Goal: Navigation & Orientation: Find specific page/section

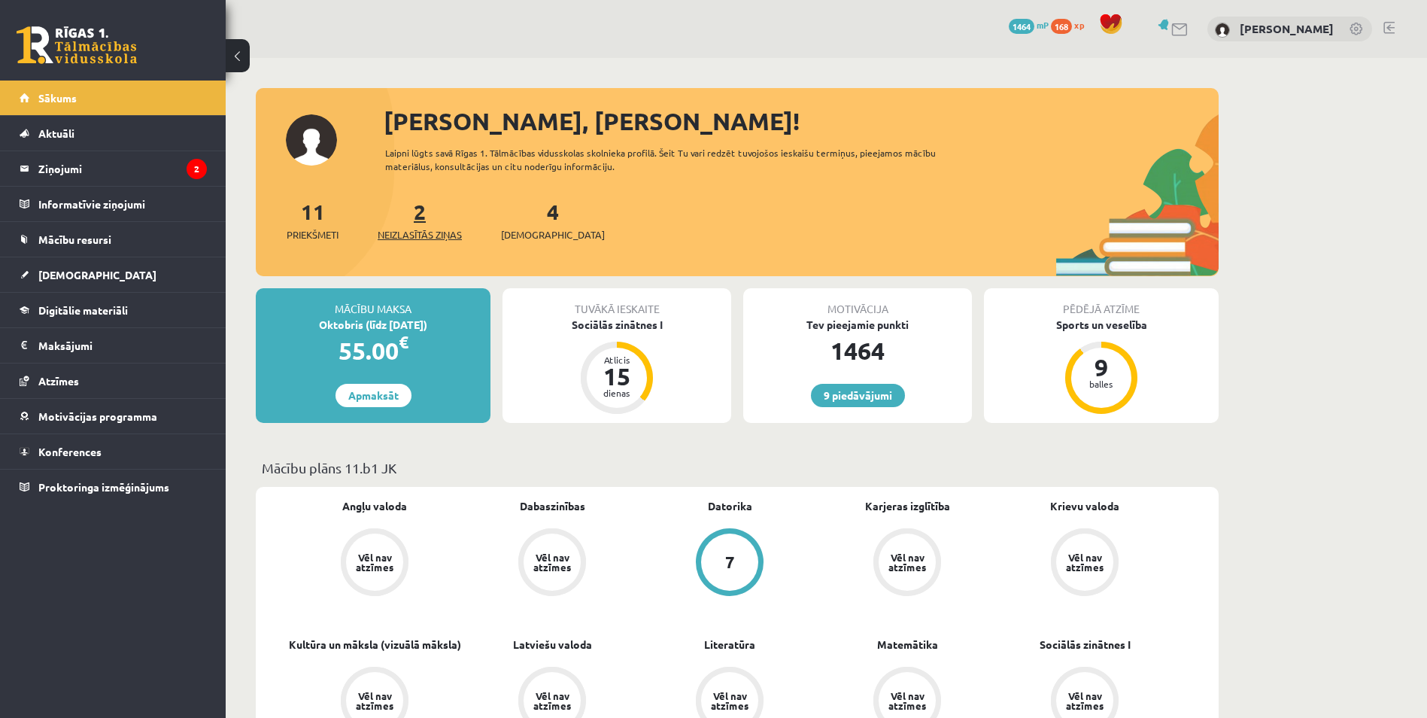
click at [427, 235] on span "Neizlasītās ziņas" at bounding box center [420, 234] width 84 height 15
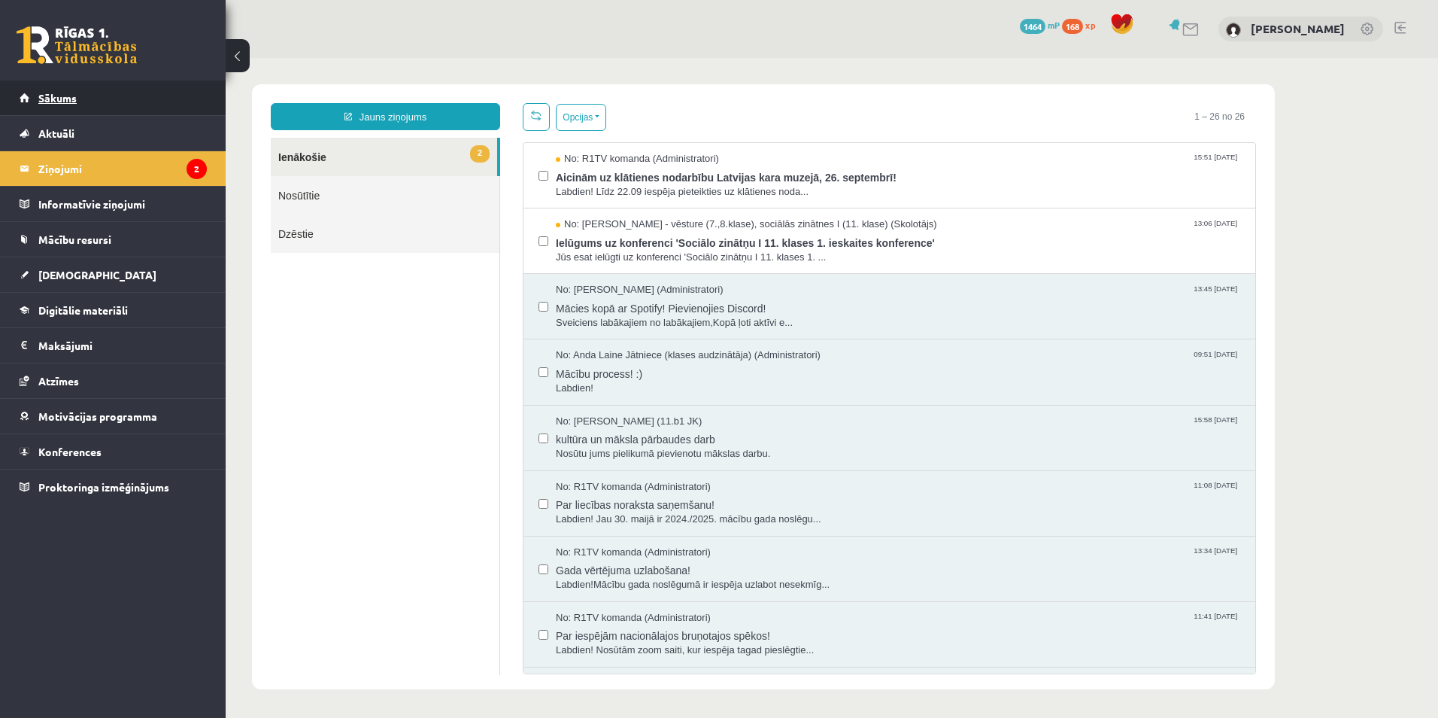
click at [63, 102] on span "Sākums" at bounding box center [57, 98] width 38 height 14
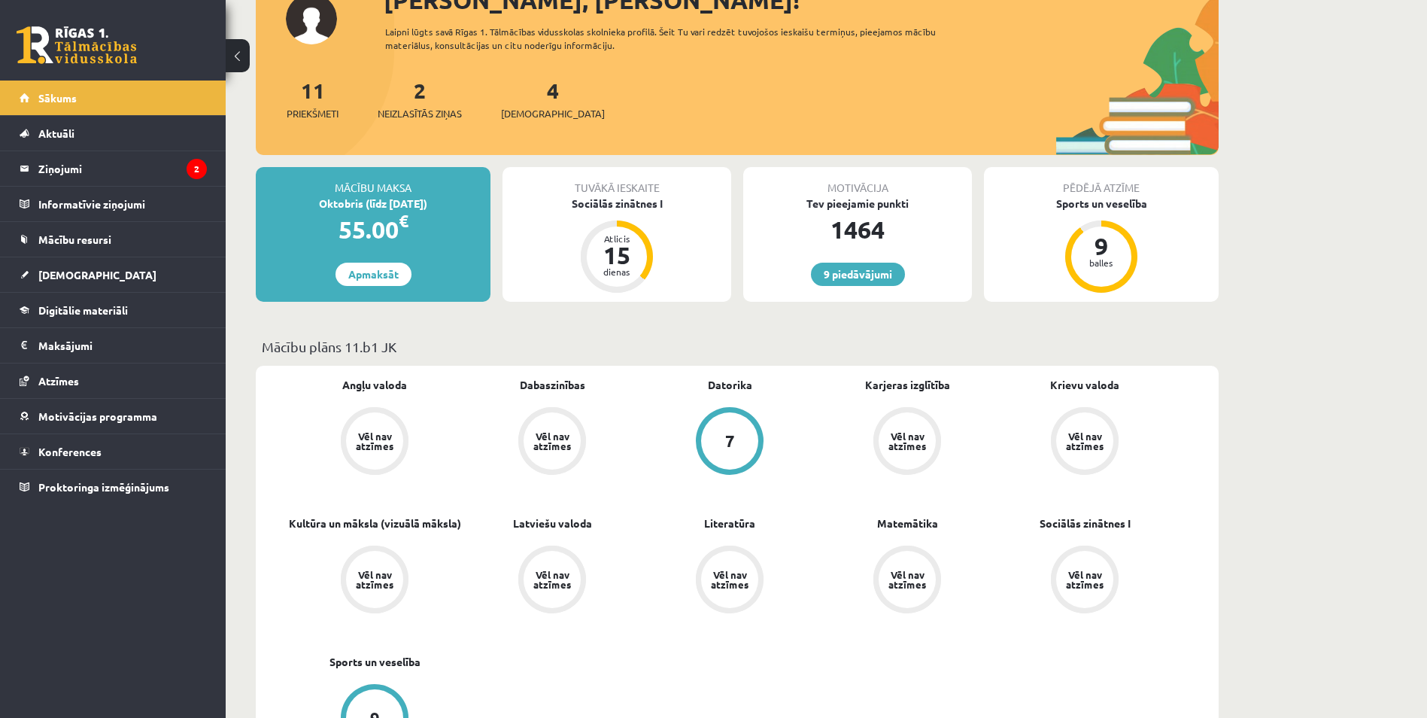
scroll to position [150, 0]
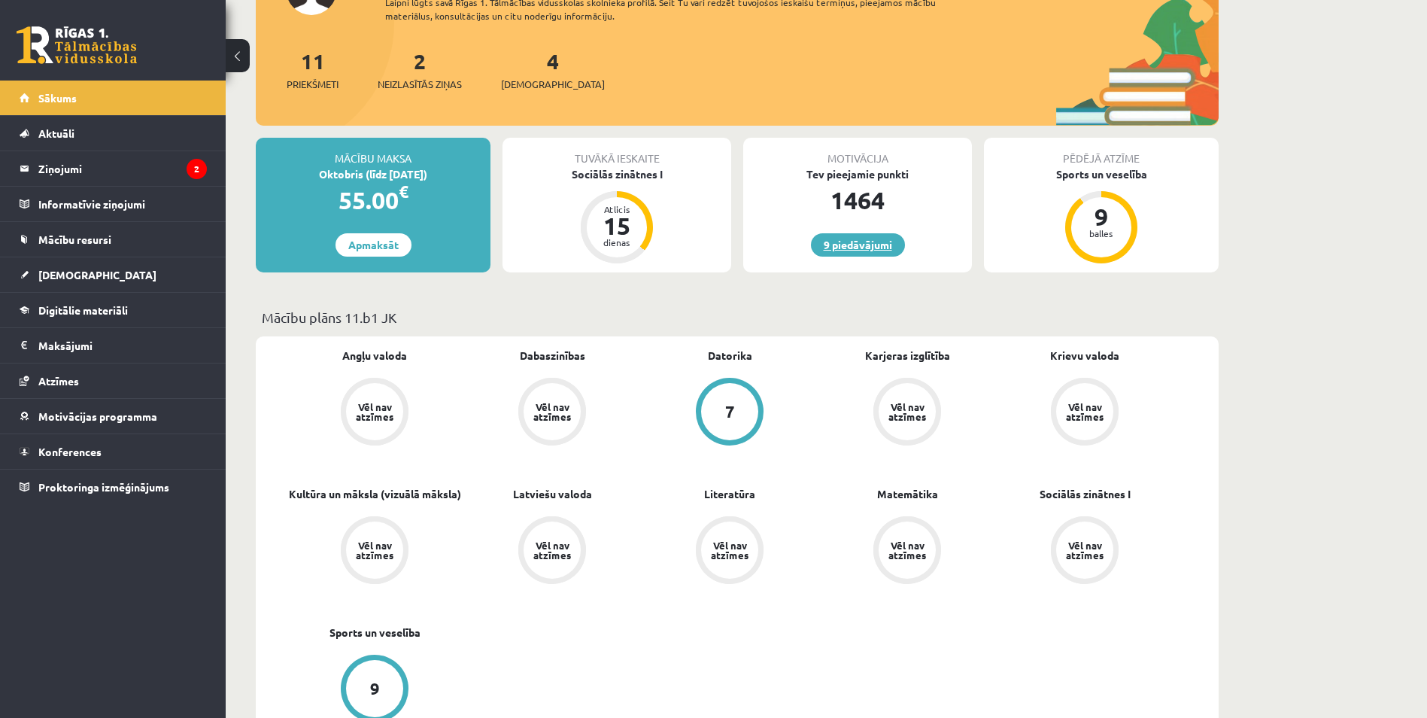
click at [872, 250] on link "9 piedāvājumi" at bounding box center [858, 244] width 94 height 23
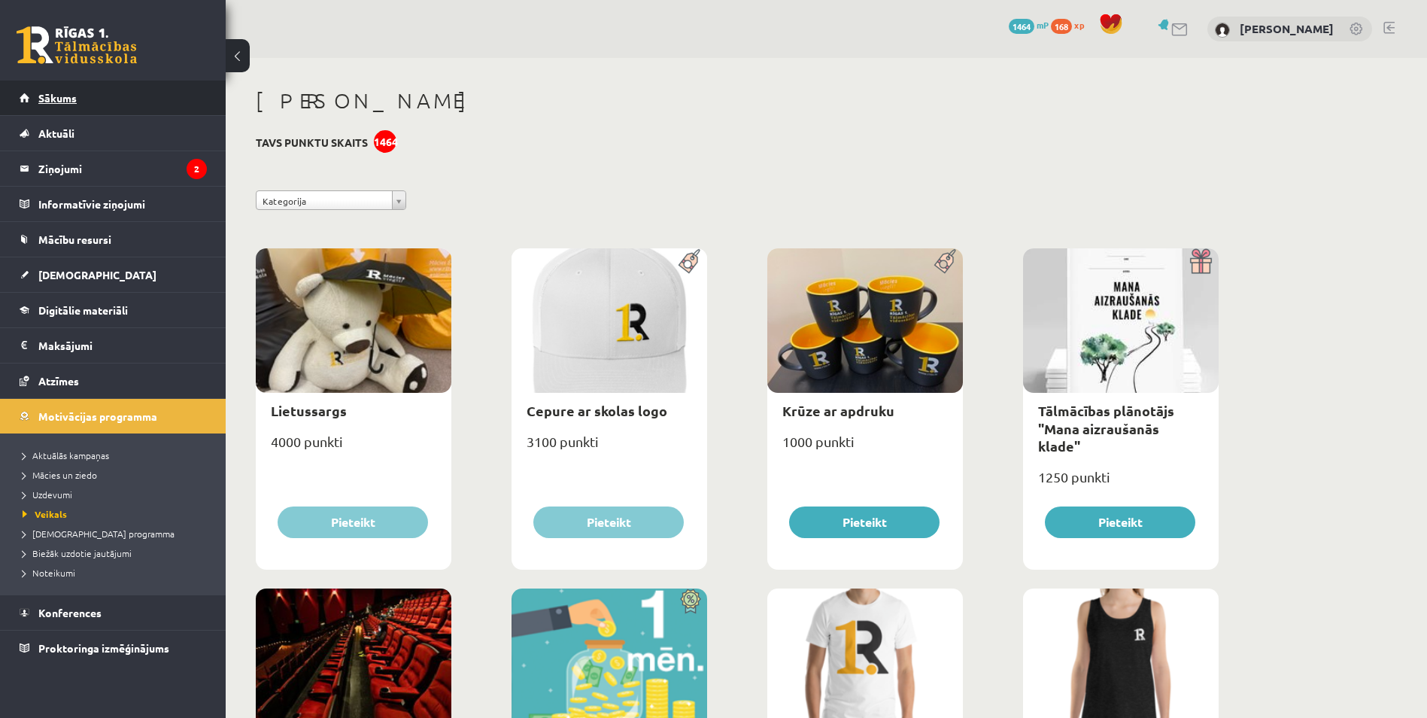
click at [62, 97] on span "Sākums" at bounding box center [57, 98] width 38 height 14
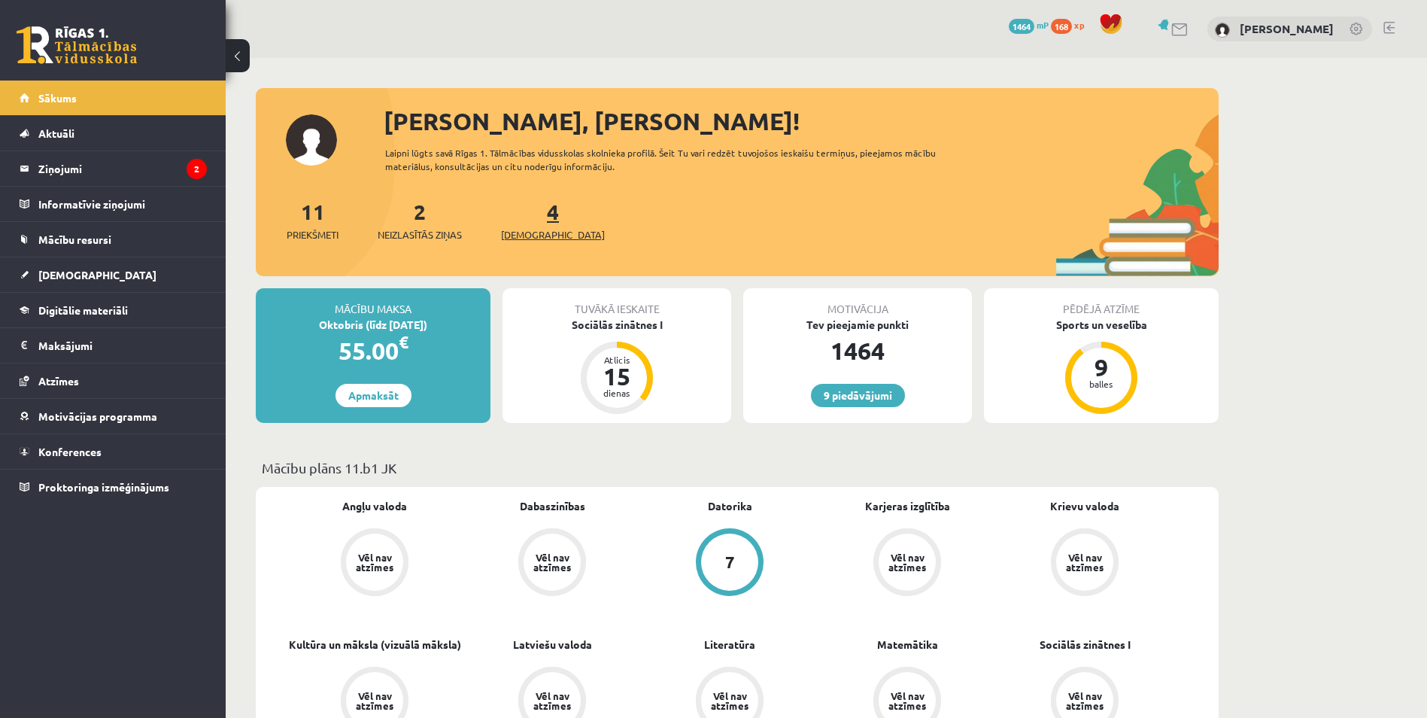
click at [524, 216] on link "4 Ieskaites" at bounding box center [553, 220] width 104 height 44
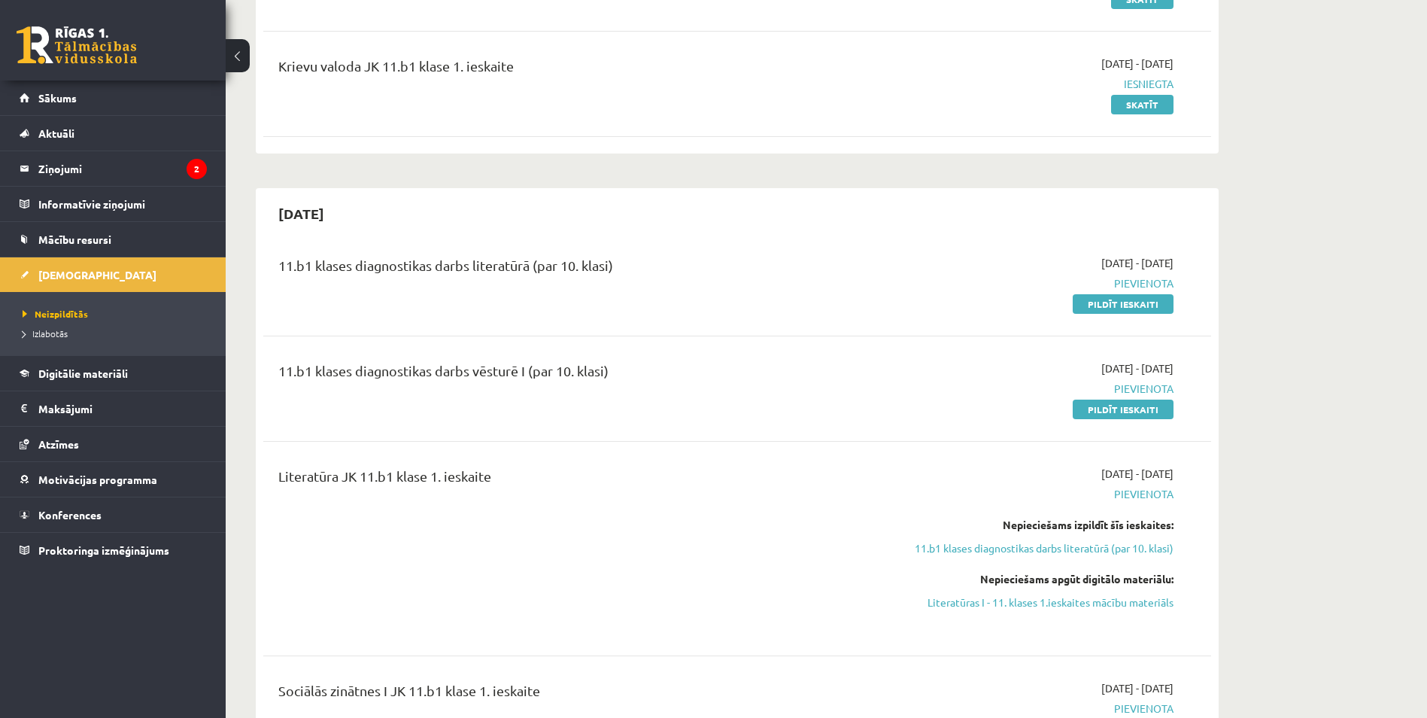
scroll to position [301, 0]
